Goal: Task Accomplishment & Management: Manage account settings

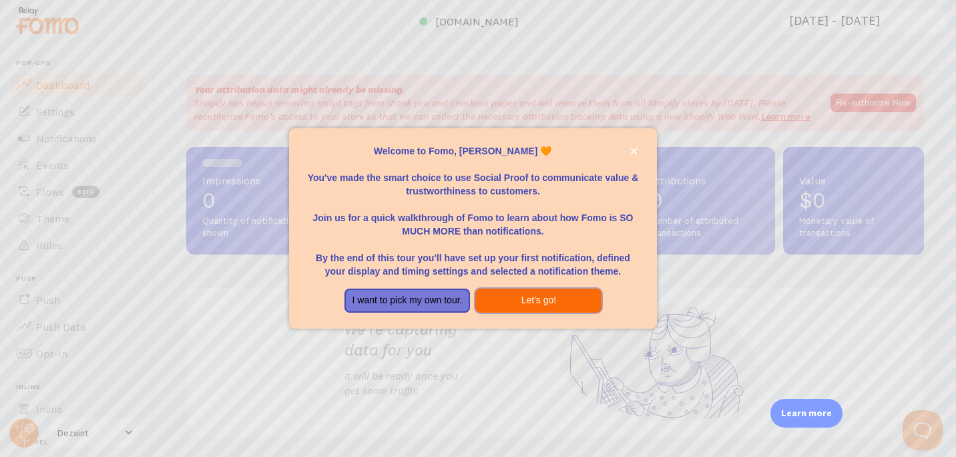
click at [512, 305] on button "Let's go!" at bounding box center [539, 301] width 126 height 24
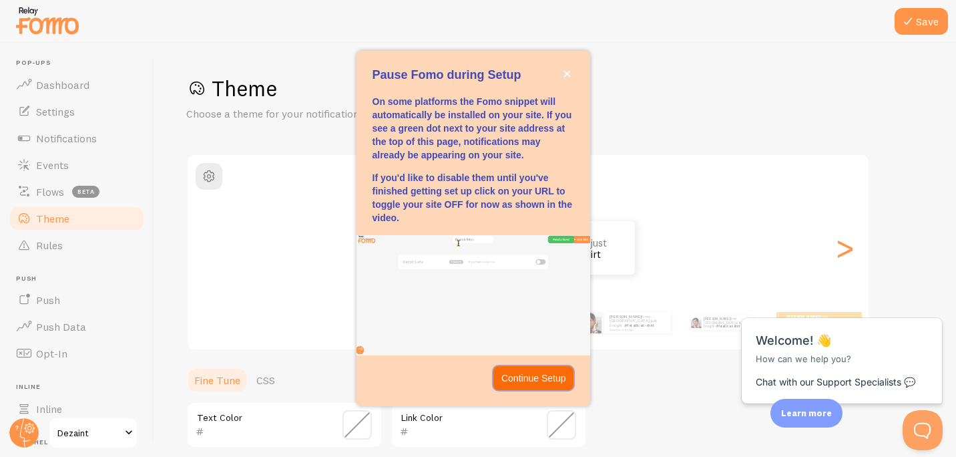
click at [537, 380] on p "Continue Setup" at bounding box center [534, 377] width 65 height 13
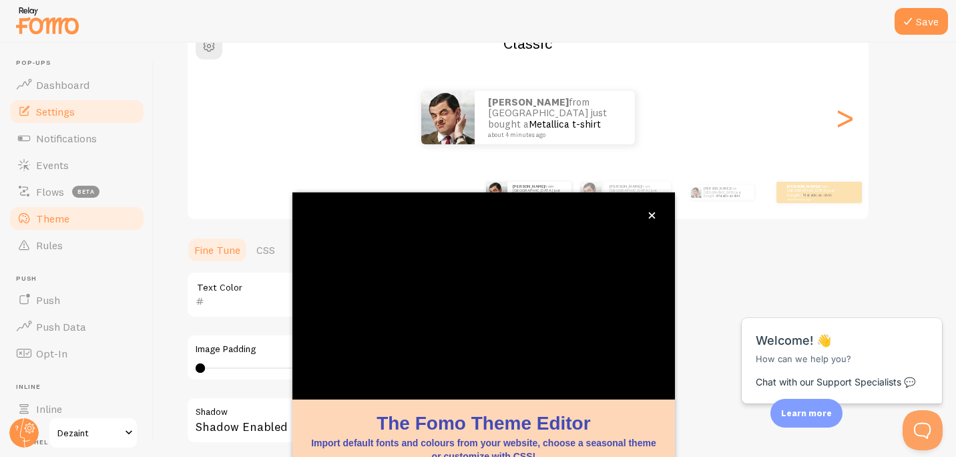
click at [73, 123] on link "Settings" at bounding box center [77, 111] width 138 height 27
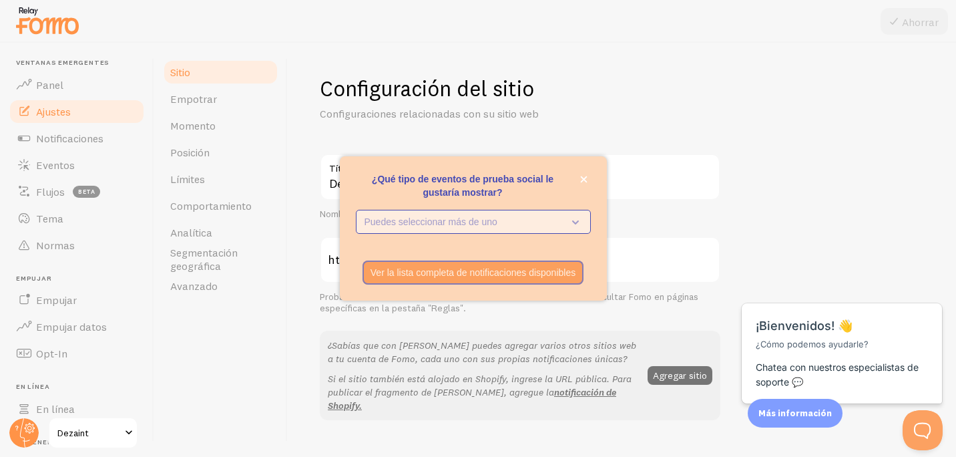
click at [538, 226] on p "Puedes seleccionar más de uno" at bounding box center [464, 221] width 199 height 13
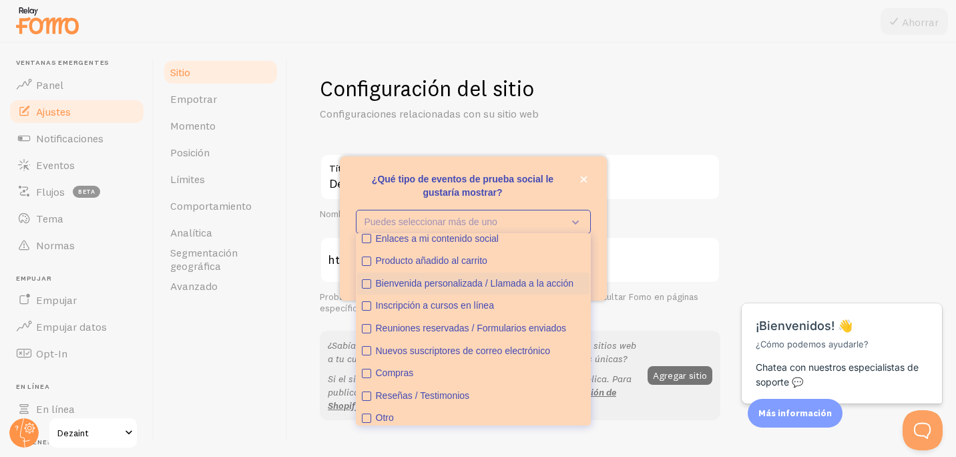
scroll to position [32, 0]
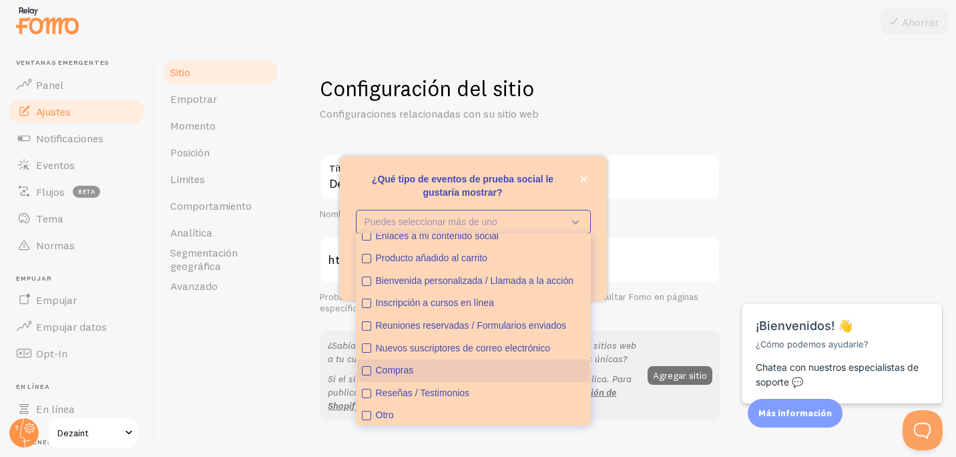
click at [366, 372] on icon "Compras" at bounding box center [367, 371] width 8 height 8
click at [564, 198] on p "¿Qué tipo de eventos de prueba social le gustaría mostrar?" at bounding box center [473, 185] width 235 height 27
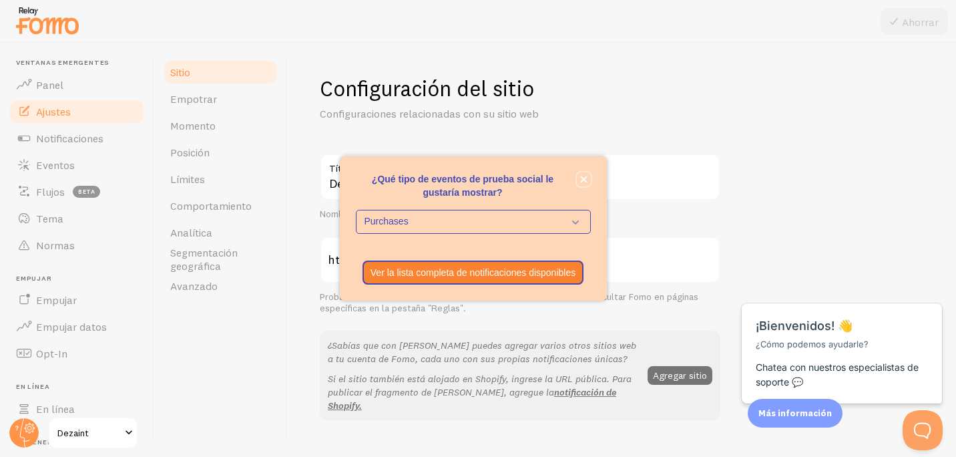
click at [585, 183] on button "cerca," at bounding box center [584, 179] width 14 height 14
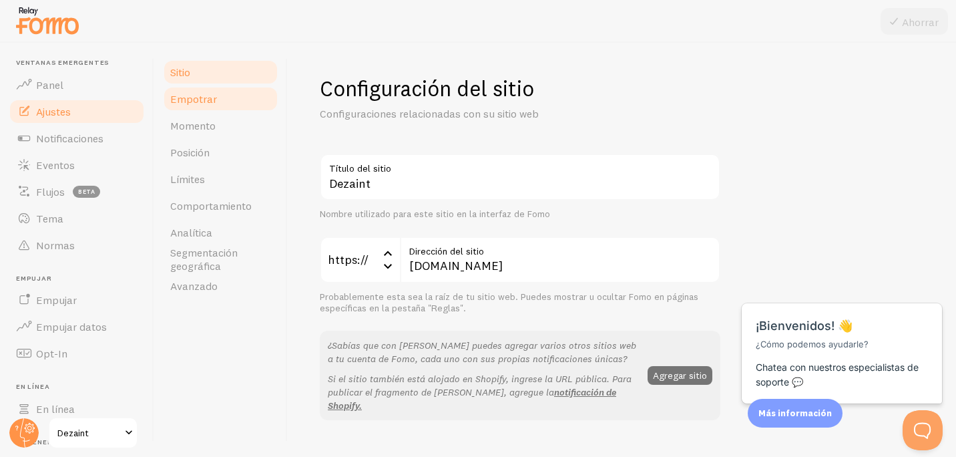
click at [235, 107] on link "Empotrar" at bounding box center [220, 98] width 117 height 27
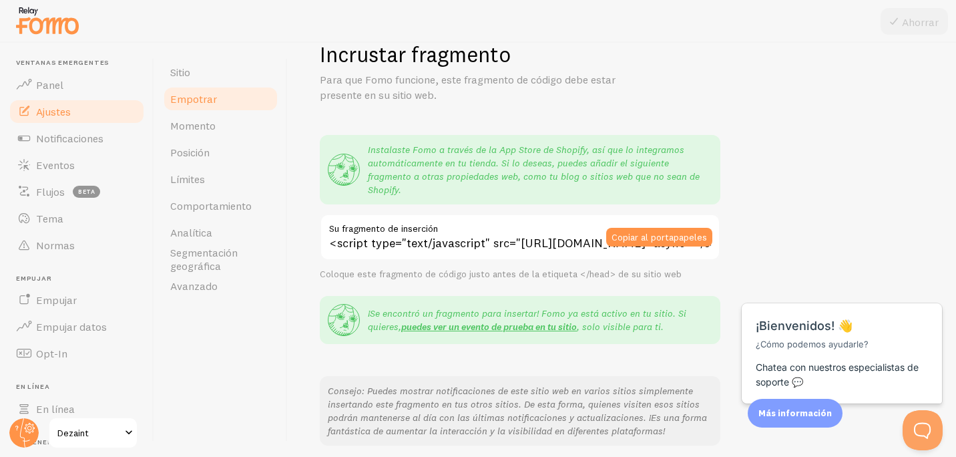
scroll to position [67, 0]
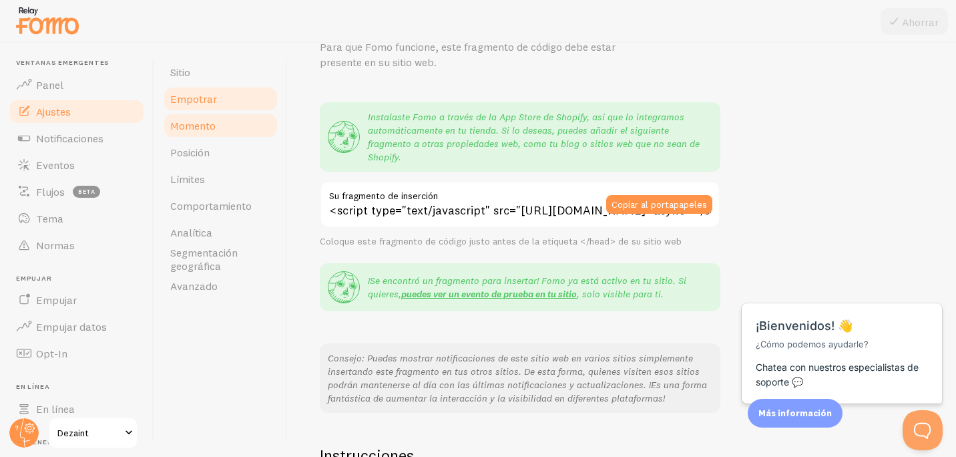
click at [224, 116] on link "Momento" at bounding box center [220, 125] width 117 height 27
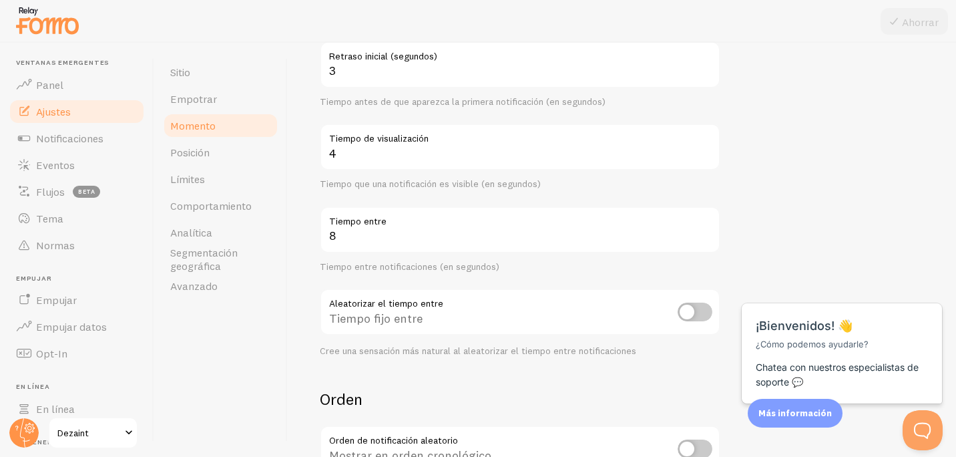
scroll to position [151, 0]
click at [215, 156] on link "Posición" at bounding box center [220, 152] width 117 height 27
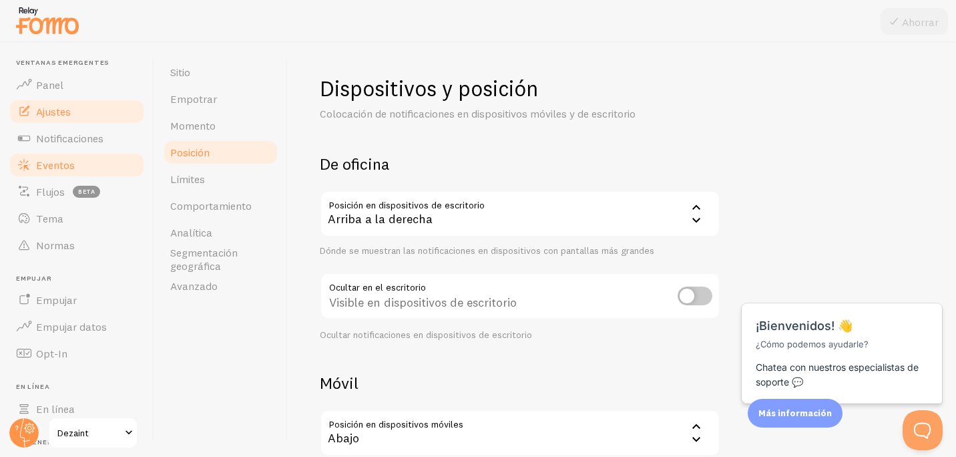
click at [73, 160] on font "Eventos" at bounding box center [55, 164] width 39 height 13
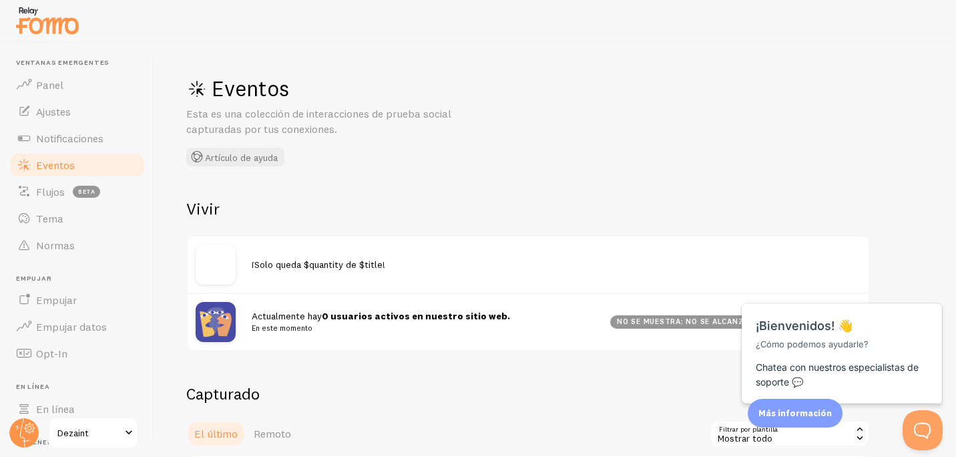
scroll to position [122, 0]
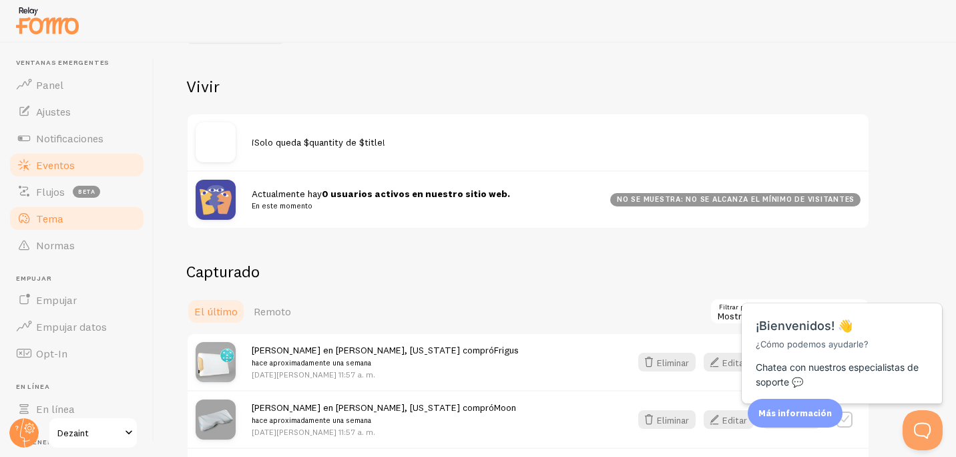
click at [43, 226] on link "Tema" at bounding box center [77, 218] width 138 height 27
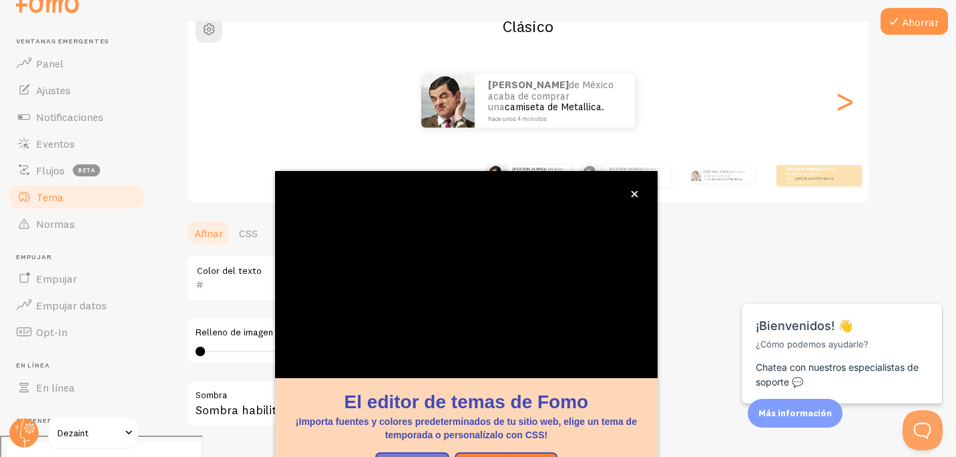
scroll to position [130, 0]
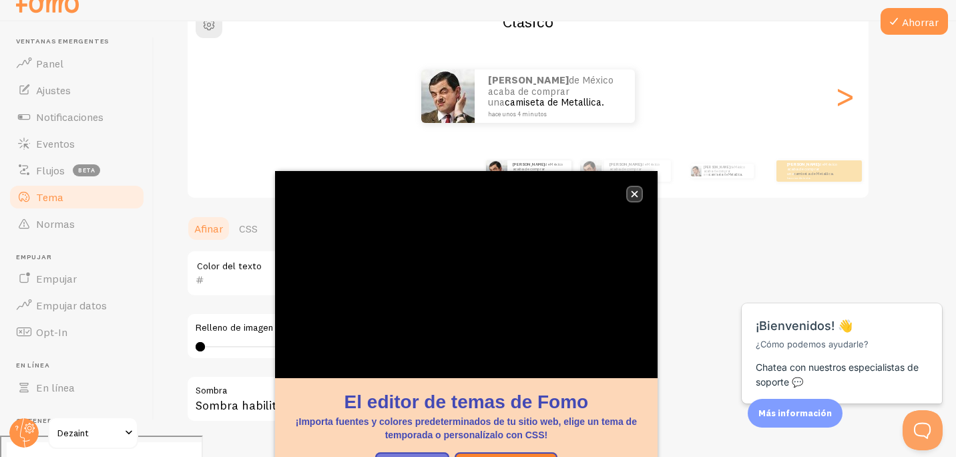
click at [634, 196] on icon "cerca," at bounding box center [634, 193] width 7 height 7
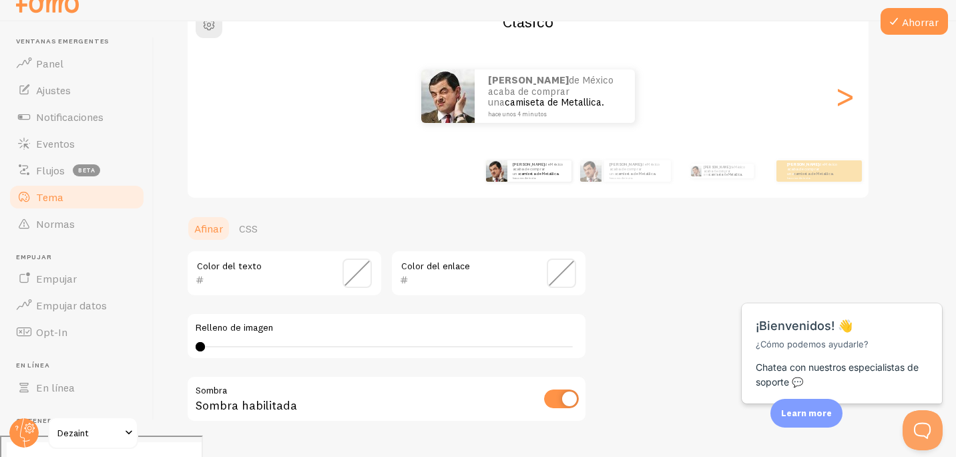
scroll to position [0, 0]
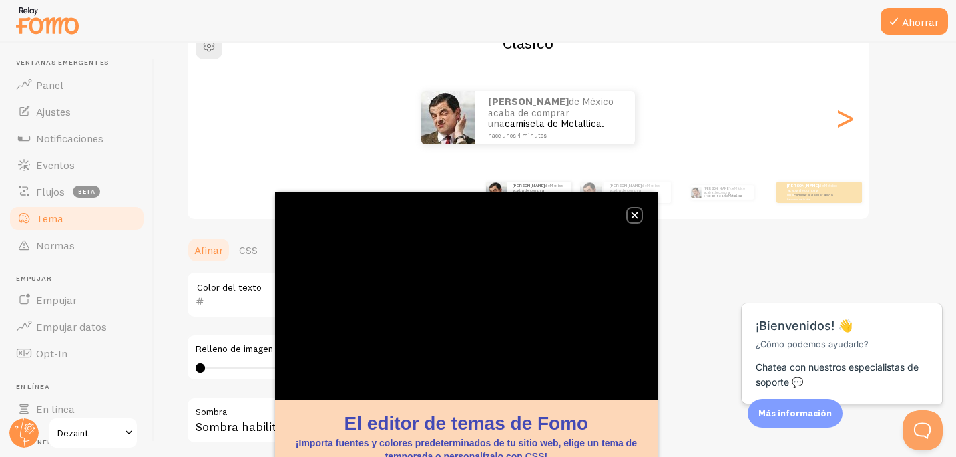
click at [638, 216] on button "cerca," at bounding box center [635, 215] width 14 height 14
